Goal: Task Accomplishment & Management: Manage account settings

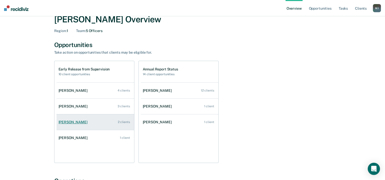
scroll to position [76, 0]
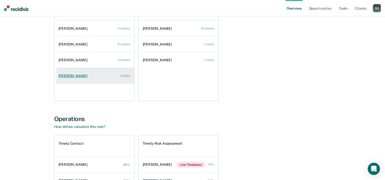
click at [100, 80] on link "[PERSON_NAME] 1 client" at bounding box center [96, 76] width 78 height 15
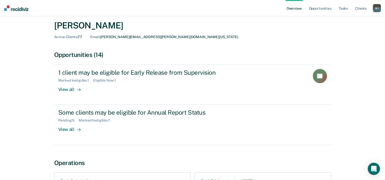
scroll to position [25, 0]
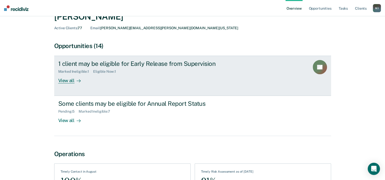
click at [197, 82] on div "1 client may be eligible for Early Release from Supervision Marked Ineligible :…" at bounding box center [153, 71] width 191 height 23
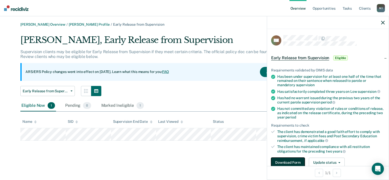
click at [294, 159] on button "Download Form" at bounding box center [288, 163] width 34 height 10
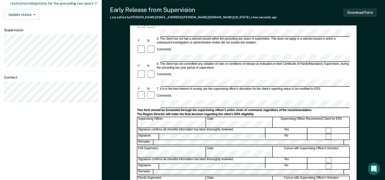
scroll to position [153, 0]
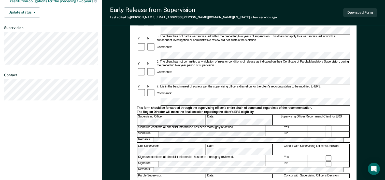
click at [162, 73] on form "Early Release from Supervision (ERS) Checklist, Recommendation, and Determinati…" at bounding box center [243, 80] width 213 height 369
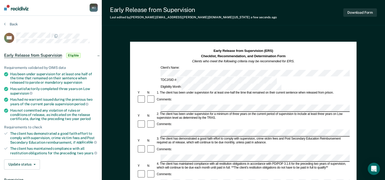
scroll to position [0, 0]
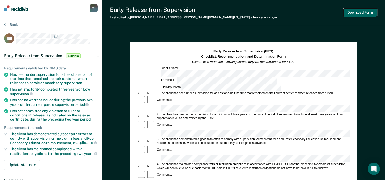
click at [356, 15] on button "Download Form" at bounding box center [360, 12] width 34 height 8
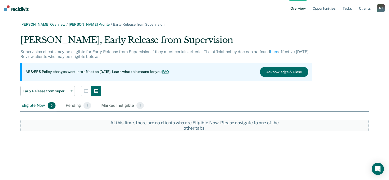
click at [297, 10] on link "Overview" at bounding box center [297, 8] width 17 height 16
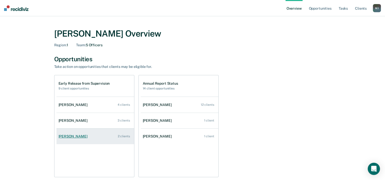
click at [73, 136] on div "[PERSON_NAME]" at bounding box center [74, 136] width 31 height 4
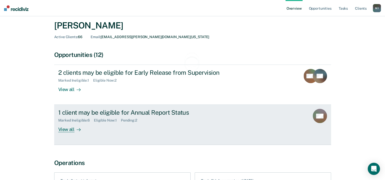
scroll to position [25, 0]
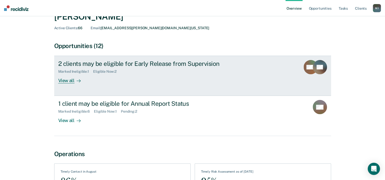
click at [152, 74] on div "2 clients may be eligible for Early Release from Supervision Marked Ineligible …" at bounding box center [153, 71] width 191 height 23
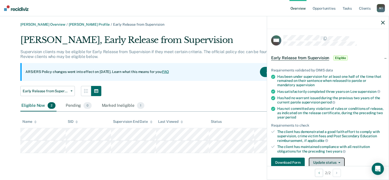
click at [327, 158] on button "Update status" at bounding box center [327, 163] width 36 height 10
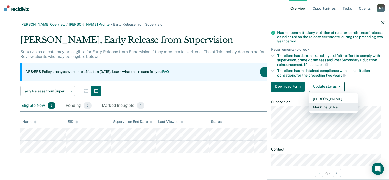
click at [338, 108] on button "Mark Ineligible" at bounding box center [333, 107] width 49 height 8
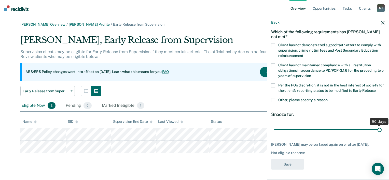
drag, startPoint x: 309, startPoint y: 128, endPoint x: 412, endPoint y: 133, distance: 103.0
type input "90"
click at [382, 133] on input "range" at bounding box center [327, 130] width 107 height 9
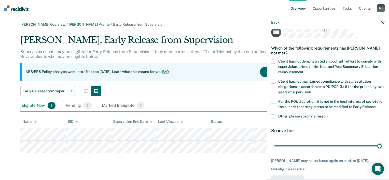
scroll to position [3, 0]
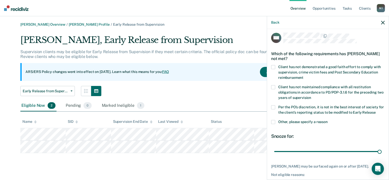
click at [273, 66] on span at bounding box center [273, 67] width 4 height 4
click at [304, 76] on input "Client has not demonstrated a good faith effort to comply with supervision, cri…" at bounding box center [304, 76] width 0 height 0
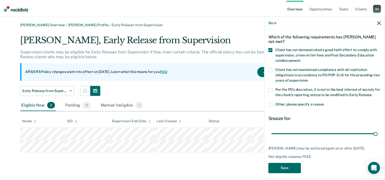
scroll to position [28, 0]
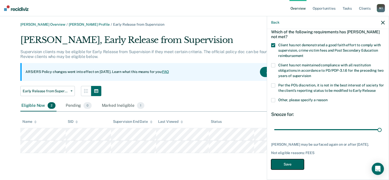
click at [286, 164] on button "Save" at bounding box center [287, 164] width 33 height 10
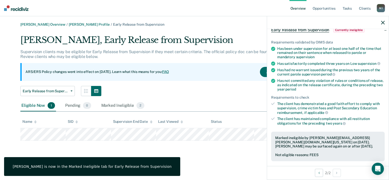
click at [96, 126] on th "SID" at bounding box center [88, 122] width 45 height 12
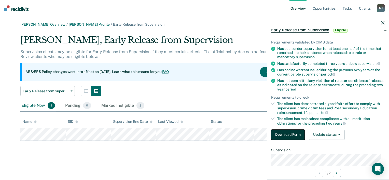
click at [286, 135] on button "Download Form" at bounding box center [288, 135] width 34 height 10
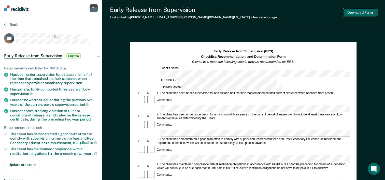
click at [350, 12] on button "Download Form" at bounding box center [360, 12] width 34 height 8
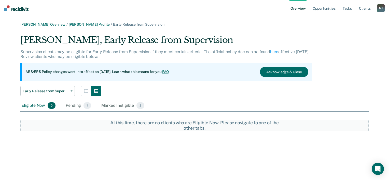
click at [299, 9] on link "Overview" at bounding box center [297, 8] width 17 height 16
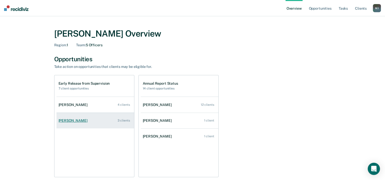
click at [74, 121] on div "[PERSON_NAME]" at bounding box center [74, 121] width 31 height 4
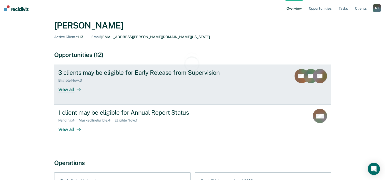
scroll to position [25, 0]
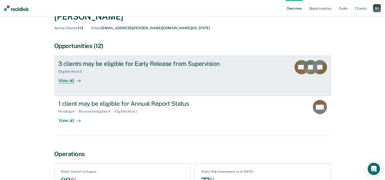
click at [103, 65] on div "3 clients may be eligible for Early Release from Supervision" at bounding box center [147, 63] width 179 height 7
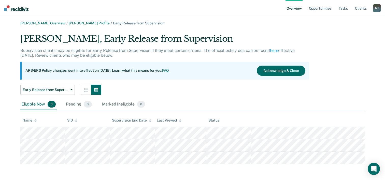
scroll to position [2, 0]
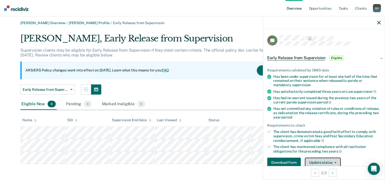
click at [320, 159] on button "Update status" at bounding box center [323, 163] width 36 height 10
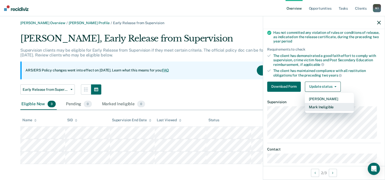
click at [328, 106] on button "Mark Ineligible" at bounding box center [329, 107] width 49 height 8
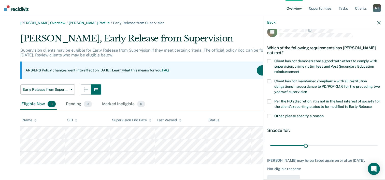
scroll to position [0, 0]
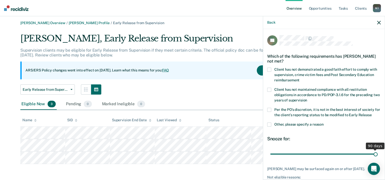
drag, startPoint x: 305, startPoint y: 154, endPoint x: 397, endPoint y: 156, distance: 93.0
type input "90"
click at [378, 156] on input "range" at bounding box center [323, 154] width 107 height 9
click at [270, 123] on span at bounding box center [269, 125] width 4 height 4
click at [324, 123] on input "Other, please specify a reason" at bounding box center [324, 123] width 0 height 0
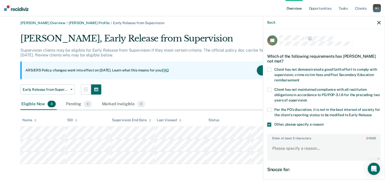
scroll to position [25, 0]
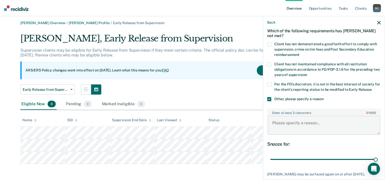
click at [302, 119] on textarea "Enter at least 3 characters 0 / 1600" at bounding box center [324, 125] width 113 height 19
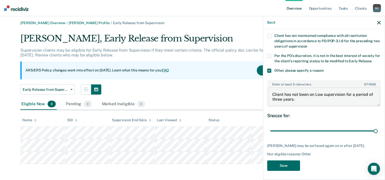
scroll to position [54, 0]
type textarea "Client has not been on Low supervision for a period of three years."
drag, startPoint x: 0, startPoint y: 66, endPoint x: 10, endPoint y: 67, distance: 10.4
click at [3, 66] on main "[PERSON_NAME] Overview / [PERSON_NAME] Profile / Early Release from Supervision…" at bounding box center [192, 98] width 385 height 166
click at [289, 163] on button "Save" at bounding box center [283, 166] width 33 height 10
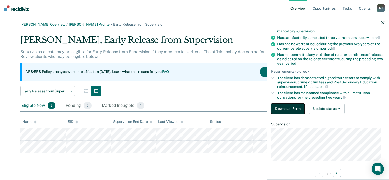
click at [293, 105] on button "Download Form" at bounding box center [288, 109] width 34 height 10
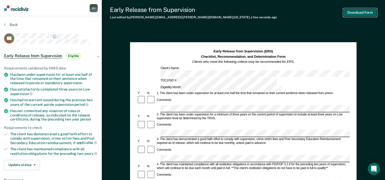
click at [357, 16] on button "Download Form" at bounding box center [360, 12] width 34 height 8
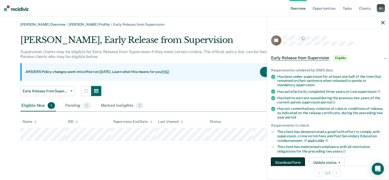
click at [295, 161] on button "Download Form" at bounding box center [288, 163] width 34 height 10
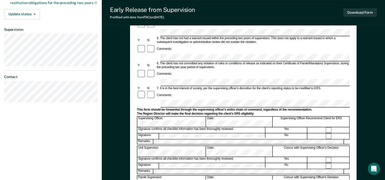
scroll to position [153, 0]
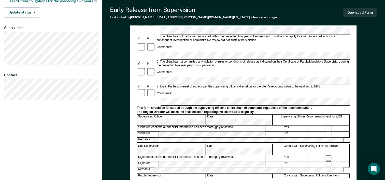
click at [180, 174] on div "Parole Supervisor: Date: Concur with Supervising Officer's Decision" at bounding box center [243, 179] width 213 height 11
click at [371, 14] on button "Download Form" at bounding box center [360, 12] width 34 height 8
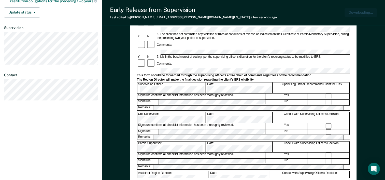
scroll to position [0, 0]
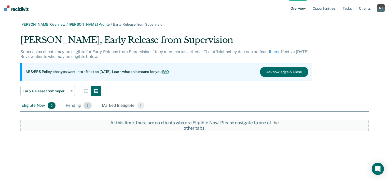
click at [80, 107] on div "Pending 2" at bounding box center [79, 105] width 28 height 11
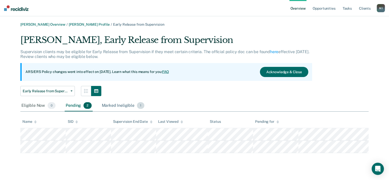
click at [109, 103] on div "Marked Ineligible 1" at bounding box center [123, 105] width 45 height 11
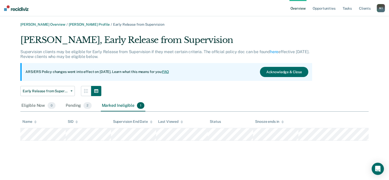
click at [300, 8] on link "Overview" at bounding box center [297, 8] width 17 height 16
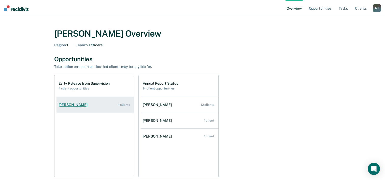
click at [62, 104] on div "[PERSON_NAME]" at bounding box center [74, 105] width 31 height 4
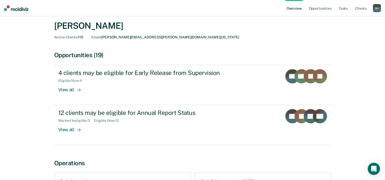
scroll to position [25, 0]
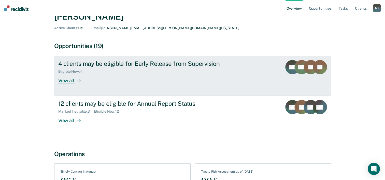
click at [119, 70] on div "Eligible Now : 4" at bounding box center [147, 70] width 179 height 6
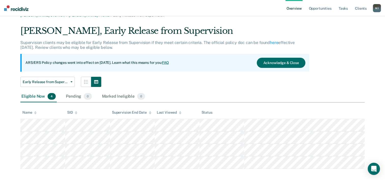
scroll to position [14, 0]
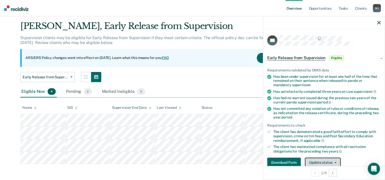
click at [318, 163] on button "Update status" at bounding box center [323, 163] width 36 height 10
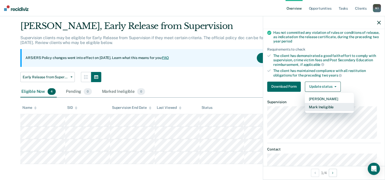
click at [327, 105] on button "Mark Ineligible" at bounding box center [329, 107] width 49 height 8
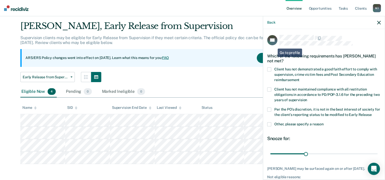
scroll to position [0, 0]
click at [271, 71] on span at bounding box center [269, 70] width 4 height 4
click at [300, 78] on input "Client has not demonstrated a good faith effort to comply with supervision, cri…" at bounding box center [300, 78] width 0 height 0
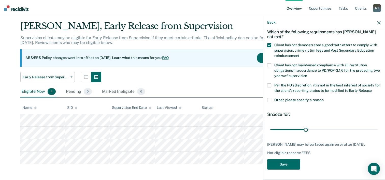
scroll to position [28, 0]
drag, startPoint x: 305, startPoint y: 127, endPoint x: 409, endPoint y: 131, distance: 104.2
type input "90"
click at [378, 131] on input "range" at bounding box center [323, 130] width 107 height 9
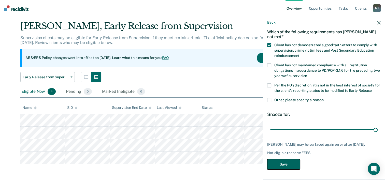
click at [272, 163] on button "Save" at bounding box center [283, 164] width 33 height 10
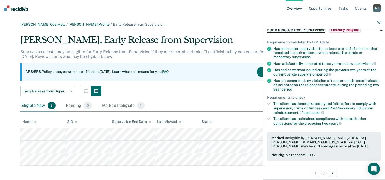
scroll to position [0, 0]
click at [290, 11] on link "Overview" at bounding box center [294, 8] width 17 height 16
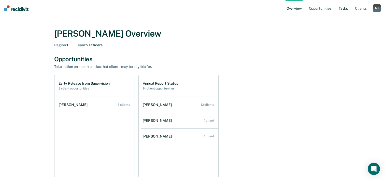
click at [341, 8] on link "Tasks" at bounding box center [343, 8] width 11 height 16
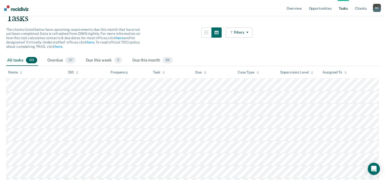
scroll to position [51, 0]
click at [55, 62] on div "Overdue 37" at bounding box center [61, 59] width 30 height 11
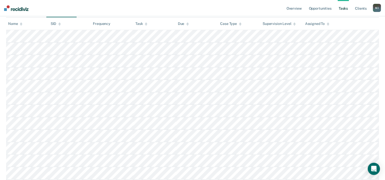
scroll to position [0, 0]
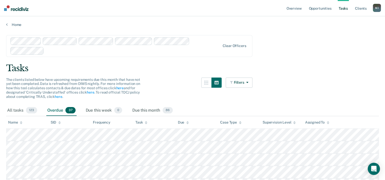
click at [346, 11] on link "Tasks" at bounding box center [343, 8] width 11 height 16
click at [342, 10] on link "Tasks" at bounding box center [343, 8] width 11 height 16
click at [100, 110] on div "Due this week 0" at bounding box center [104, 110] width 38 height 11
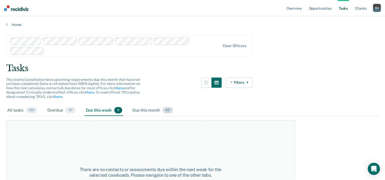
click at [147, 108] on div "Due this month 86" at bounding box center [152, 110] width 43 height 11
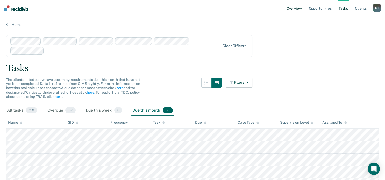
click at [292, 12] on link "Overview" at bounding box center [294, 8] width 17 height 16
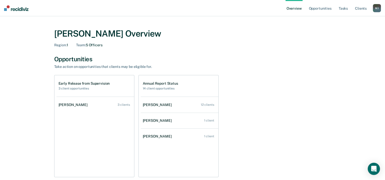
click at [99, 86] on div "Early Release from Supervision 3 client opportunities" at bounding box center [84, 85] width 51 height 9
click at [164, 84] on h1 "Annual Report Status" at bounding box center [160, 83] width 35 height 4
click at [146, 92] on div "Annual Report Status 14 client opportunities" at bounding box center [180, 85] width 78 height 21
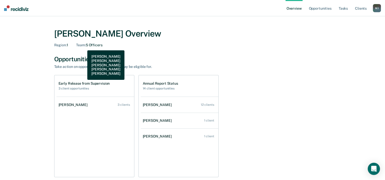
click at [84, 47] on span "Team :" at bounding box center [80, 45] width 9 height 4
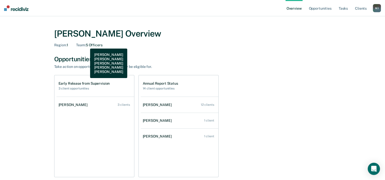
click at [86, 45] on span "Team :" at bounding box center [80, 45] width 9 height 4
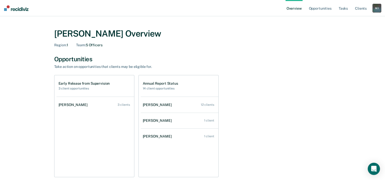
click at [374, 7] on div "[PERSON_NAME]" at bounding box center [377, 8] width 8 height 8
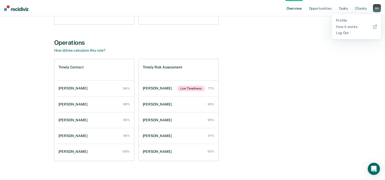
scroll to position [25, 0]
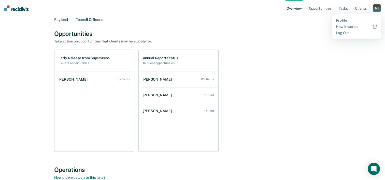
click at [73, 58] on h1 "Early Release from Supervision" at bounding box center [84, 58] width 51 height 4
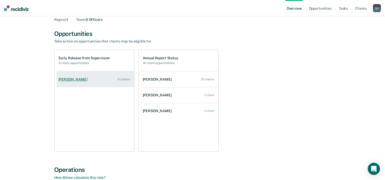
click at [81, 79] on div "[PERSON_NAME]" at bounding box center [74, 79] width 31 height 4
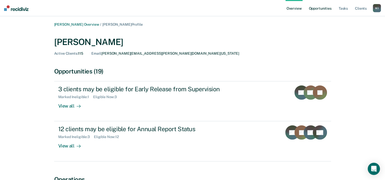
click at [323, 12] on link "Opportunities" at bounding box center [320, 8] width 25 height 16
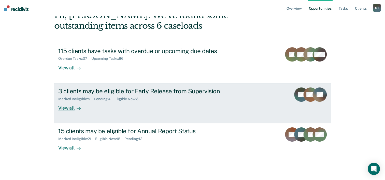
scroll to position [36, 0]
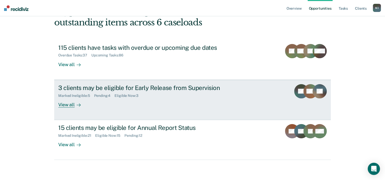
click at [179, 87] on div "3 clients may be eligible for Early Release from Supervision" at bounding box center [147, 87] width 179 height 7
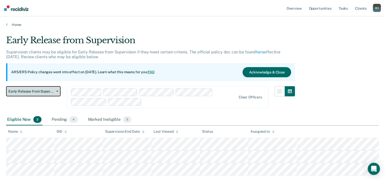
click at [47, 91] on span "Early Release from Supervision" at bounding box center [31, 91] width 46 height 4
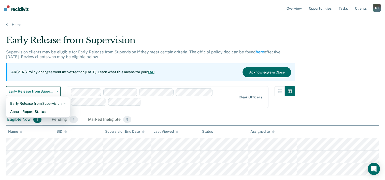
click at [338, 108] on div "Early Release from Supervision Supervision clients may be eligible for Early Re…" at bounding box center [192, 104] width 373 height 139
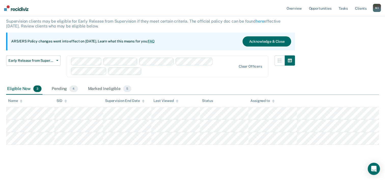
scroll to position [32, 0]
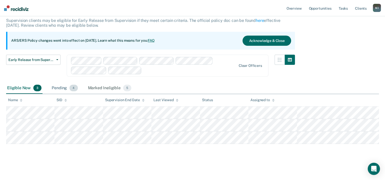
click at [53, 87] on div "Pending 4" at bounding box center [65, 88] width 28 height 11
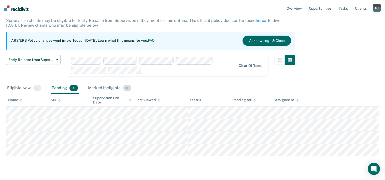
click at [113, 87] on div "Marked Ineligible 5" at bounding box center [110, 88] width 46 height 11
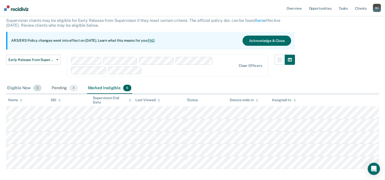
click at [22, 90] on div "Eligible Now 3" at bounding box center [24, 88] width 36 height 11
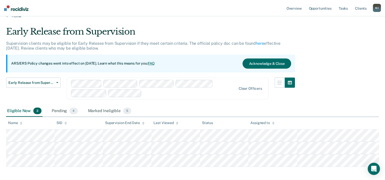
scroll to position [0, 0]
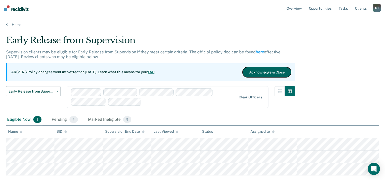
click at [263, 73] on button "Acknowledge & Close" at bounding box center [267, 72] width 48 height 10
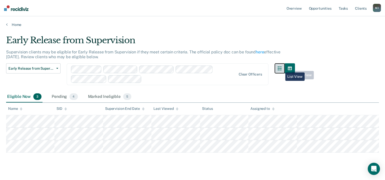
click at [282, 69] on icon "button" at bounding box center [280, 68] width 4 height 4
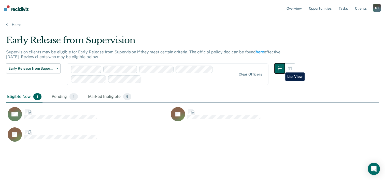
scroll to position [106, 369]
click at [295, 70] on button "button" at bounding box center [290, 68] width 10 height 10
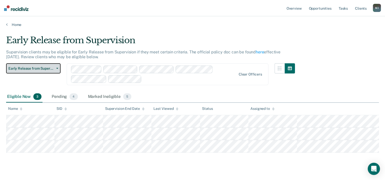
click at [46, 66] on button "Early Release from Supervision" at bounding box center [33, 68] width 54 height 10
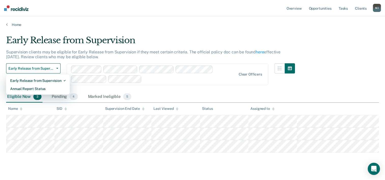
click at [206, 31] on main "Early Release from Supervision Supervision clients may be eligible for Early Re…" at bounding box center [192, 107] width 385 height 161
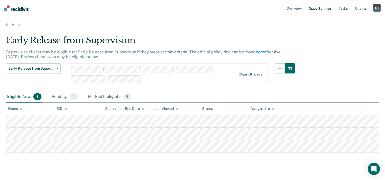
click at [319, 8] on link "Opportunities" at bounding box center [320, 8] width 25 height 16
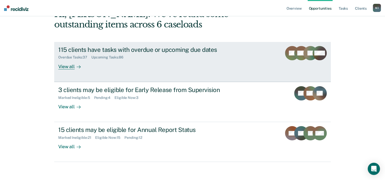
scroll to position [36, 0]
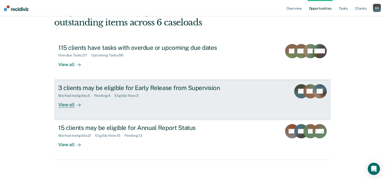
click at [144, 88] on div "3 clients may be eligible for Early Release from Supervision" at bounding box center [147, 87] width 179 height 7
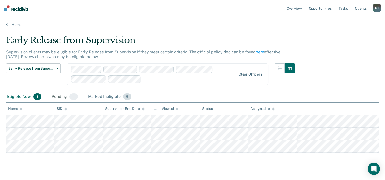
click at [105, 95] on div "Marked Ineligible 5" at bounding box center [110, 96] width 46 height 11
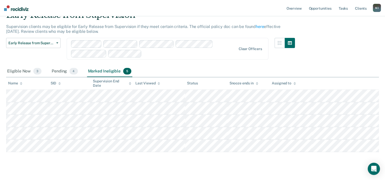
scroll to position [34, 0]
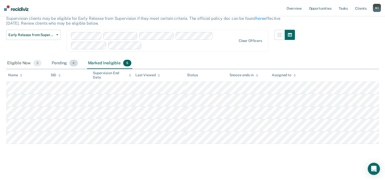
click at [61, 61] on div "Pending 4" at bounding box center [65, 63] width 28 height 11
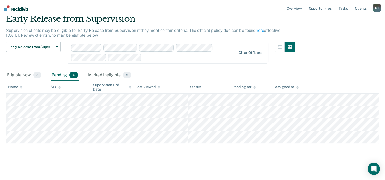
scroll to position [21, 0]
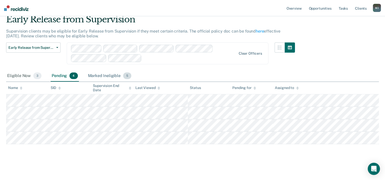
click at [102, 73] on div "Marked Ineligible 5" at bounding box center [110, 76] width 46 height 11
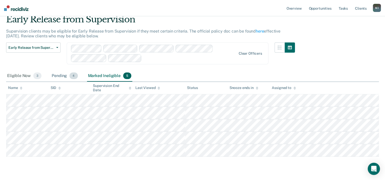
click at [58, 76] on div "Pending 4" at bounding box center [65, 76] width 28 height 11
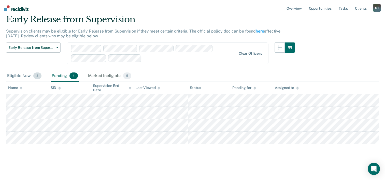
click at [16, 74] on div "Eligible Now 3" at bounding box center [24, 76] width 36 height 11
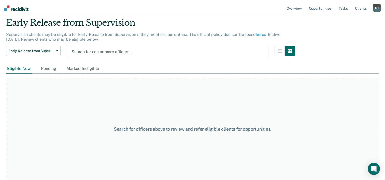
scroll to position [8, 0]
